Goal: Transaction & Acquisition: Obtain resource

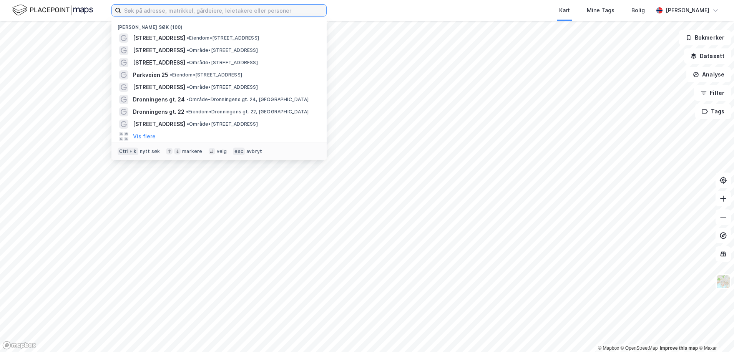
click at [166, 13] on input at bounding box center [223, 11] width 205 height 12
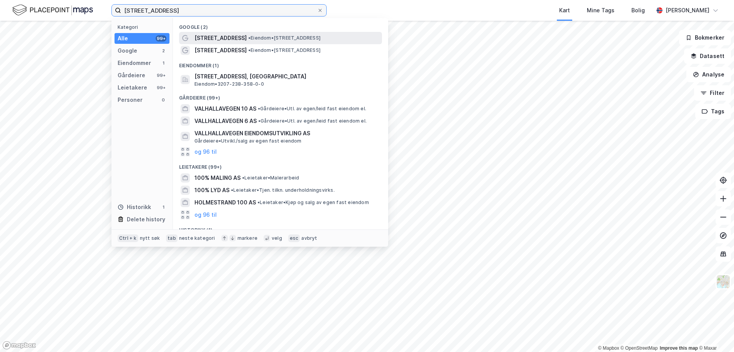
type input "[STREET_ADDRESS]"
click at [220, 33] on div "[STREET_ADDRESS] • Eiendom • [STREET_ADDRESS]" at bounding box center [280, 38] width 203 height 12
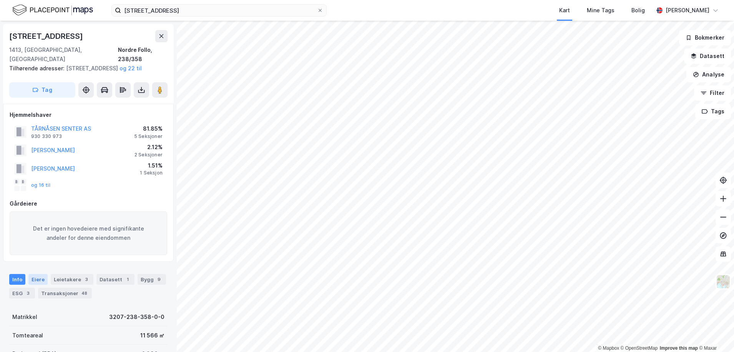
click at [35, 279] on div "Eiere" at bounding box center [37, 279] width 19 height 11
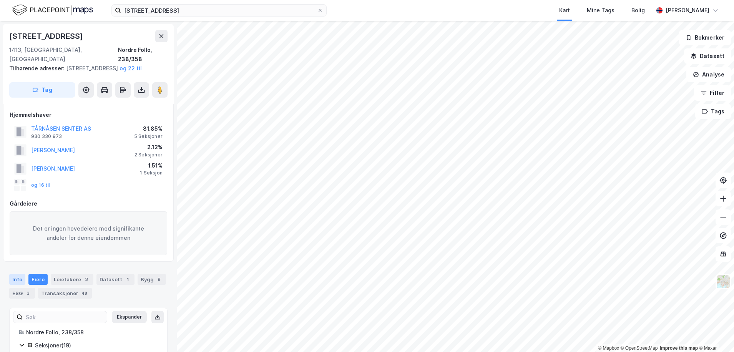
click at [20, 281] on div "Info" at bounding box center [17, 279] width 16 height 11
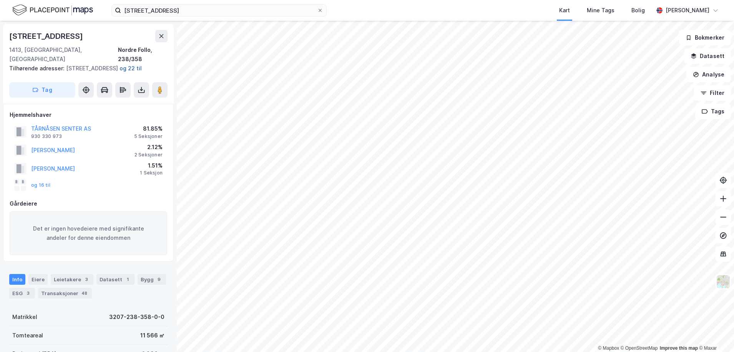
click at [0, 0] on button "og 22 til" at bounding box center [0, 0] width 0 height 0
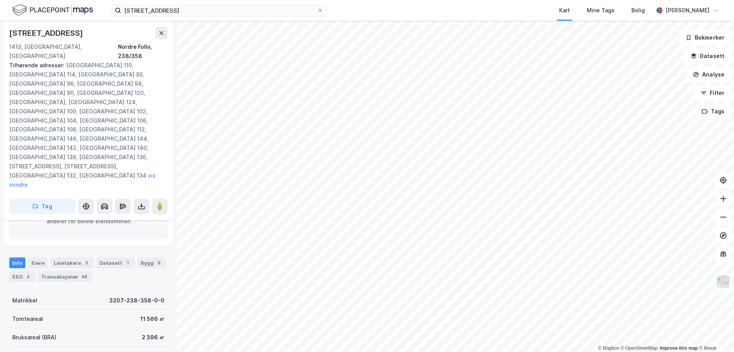
scroll to position [135, 0]
click at [31, 258] on div "Eiere" at bounding box center [37, 263] width 19 height 11
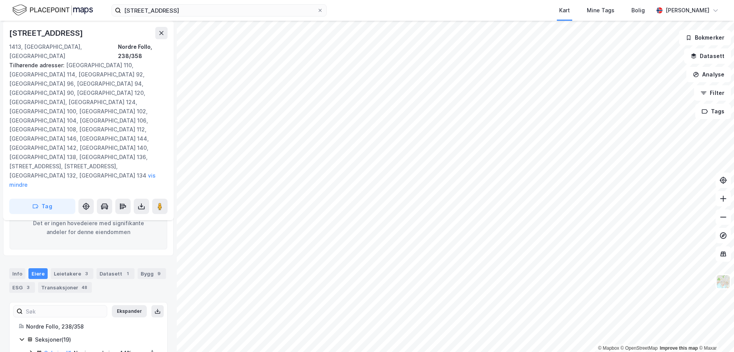
scroll to position [135, 0]
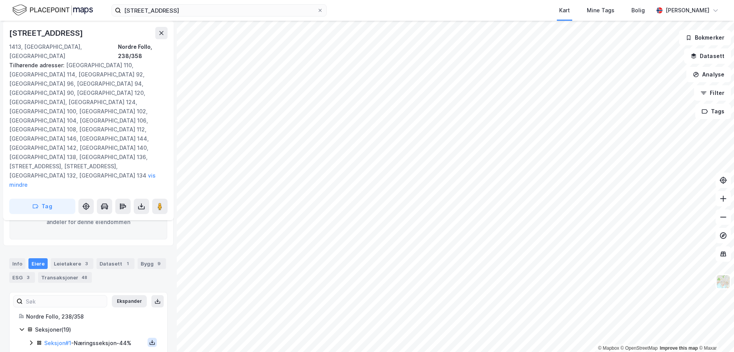
click at [151, 341] on icon at bounding box center [152, 342] width 3 height 2
click at [110, 315] on div "Grunnbok" at bounding box center [106, 319] width 26 height 9
click at [149, 351] on icon at bounding box center [152, 356] width 6 height 6
click at [105, 328] on div "Grunnbok" at bounding box center [106, 332] width 26 height 9
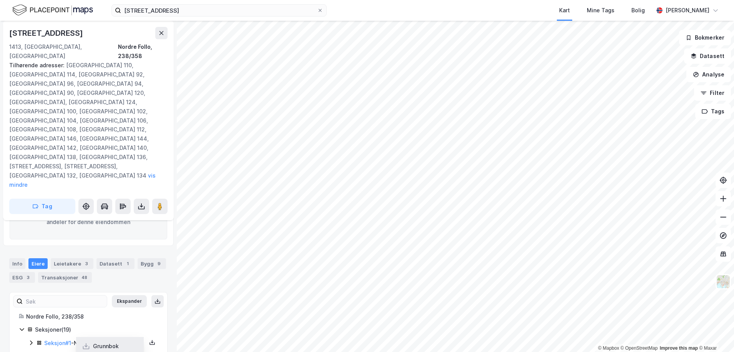
click at [104, 341] on div "Grunnbok" at bounding box center [106, 345] width 26 height 9
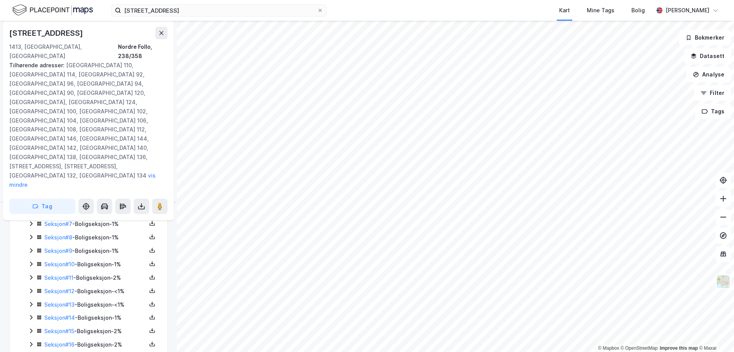
scroll to position [336, 0]
